Goal: Task Accomplishment & Management: Manage account settings

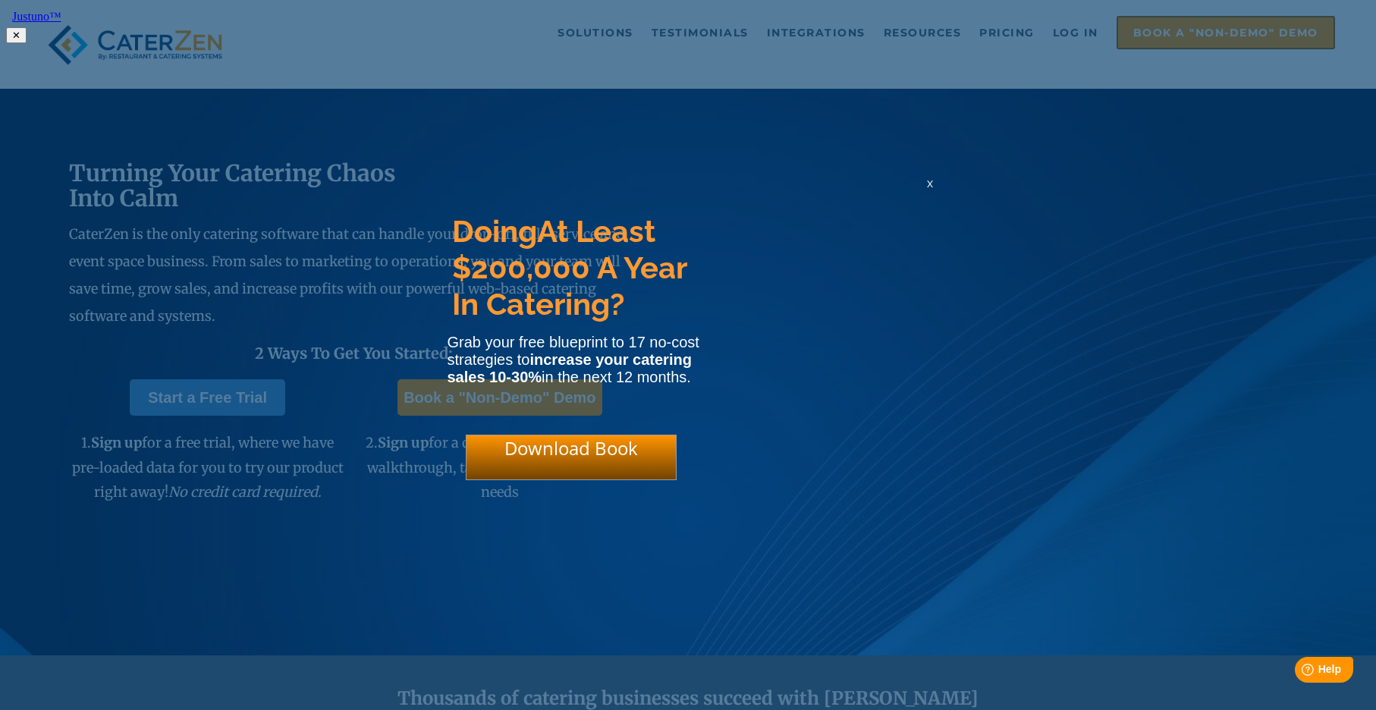
click at [1069, 44] on html "Justuno™ ✕ Doing At Least $200,000 A Year In Catering? Grab your free blueprint…" at bounding box center [688, 24] width 1376 height 49
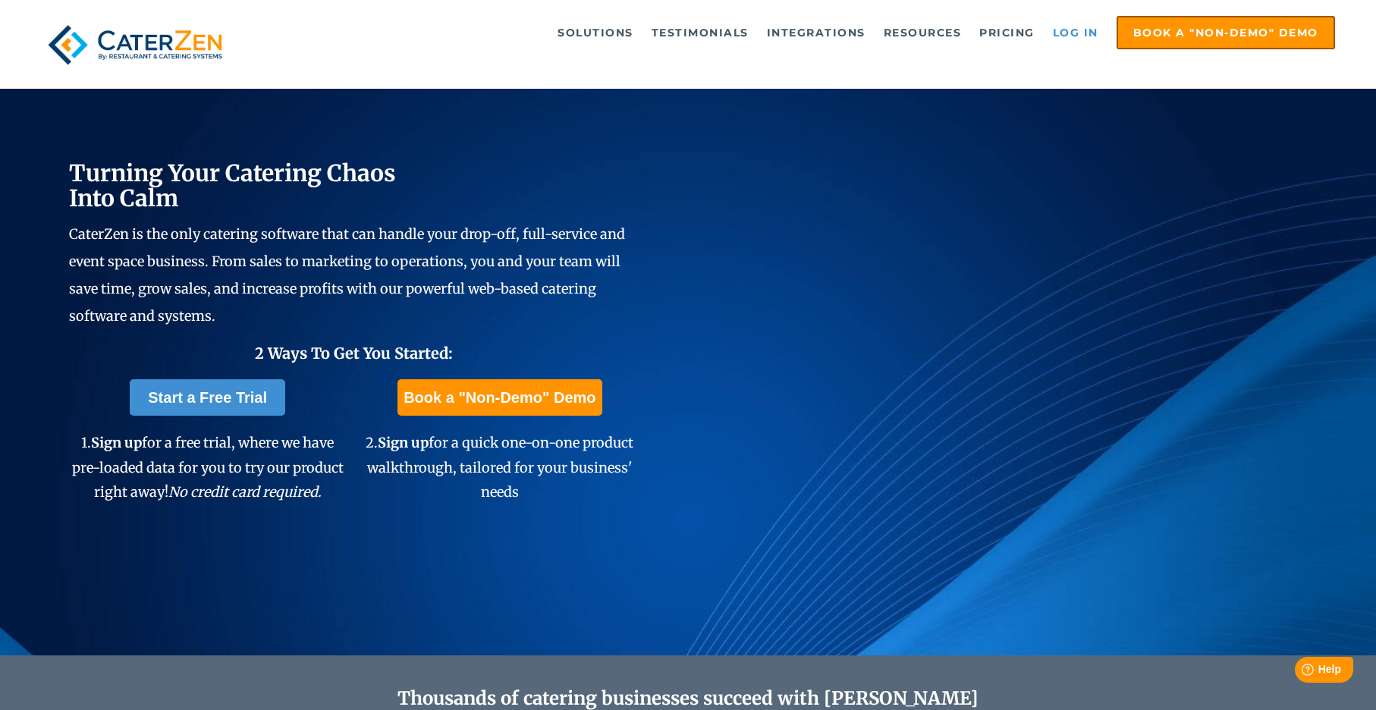
click at [1062, 36] on link "Log in" at bounding box center [1075, 32] width 61 height 30
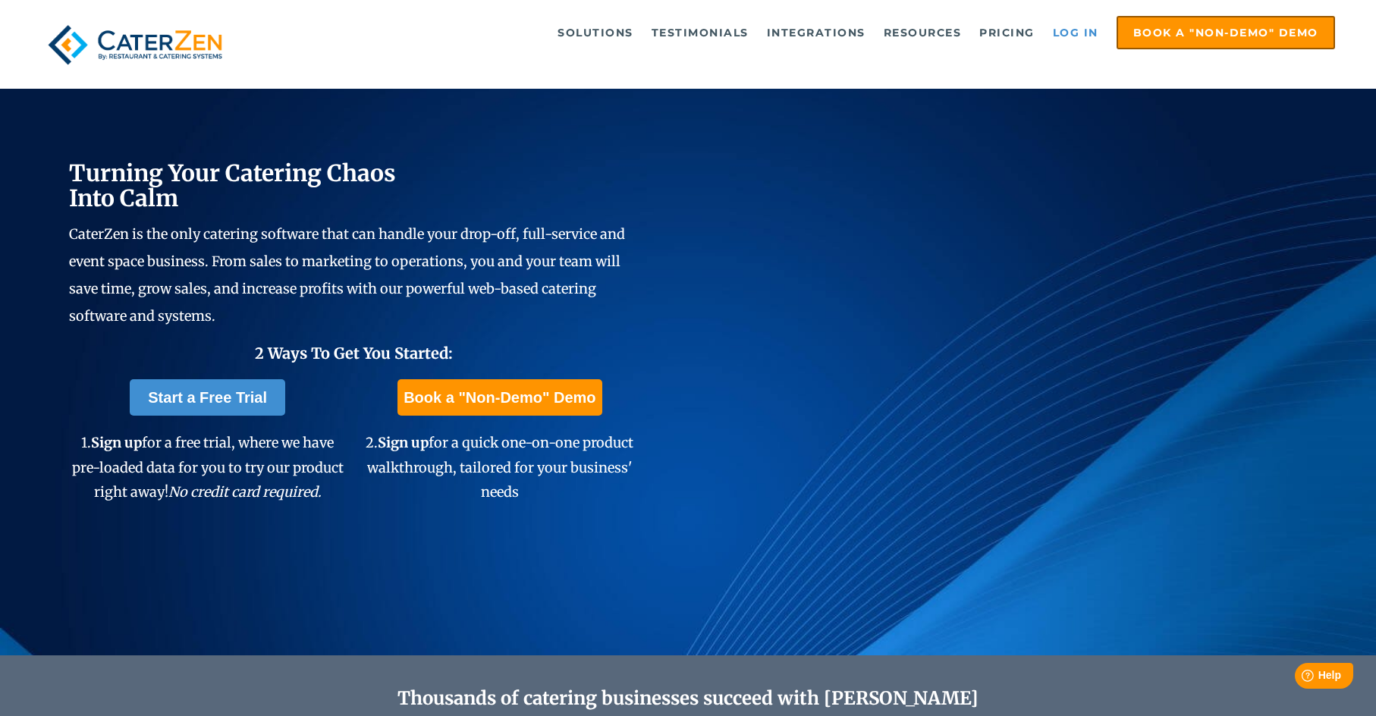
click at [1067, 39] on link "Log in" at bounding box center [1075, 32] width 61 height 30
